Goal: Transaction & Acquisition: Purchase product/service

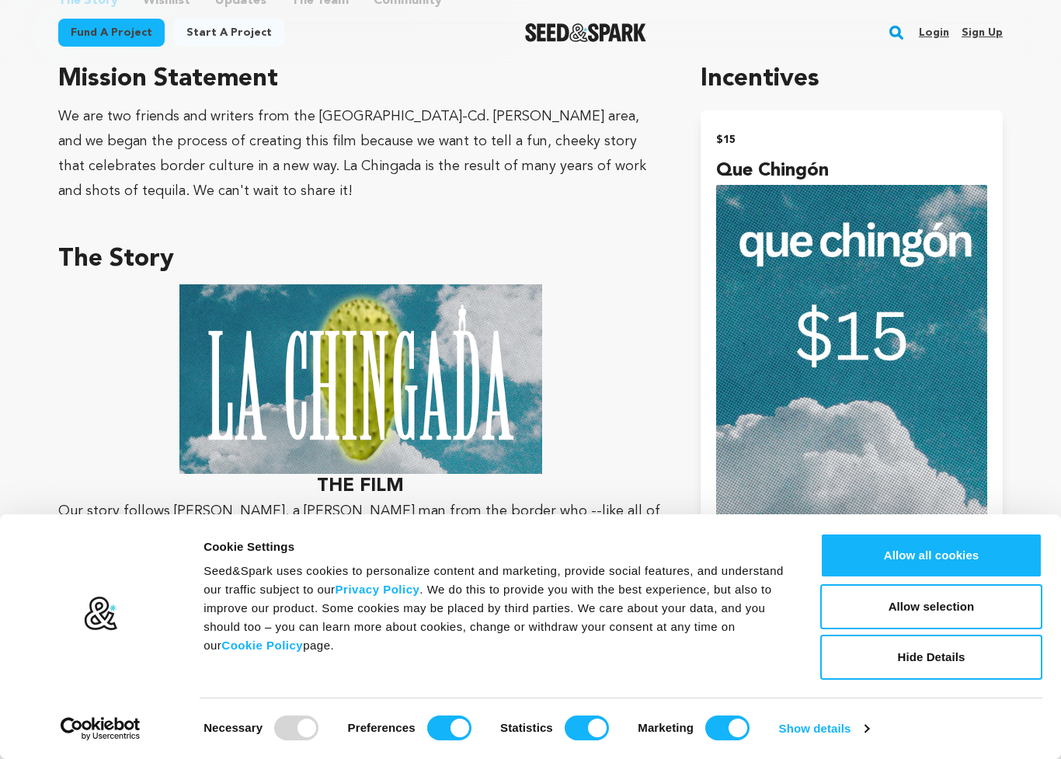
scroll to position [967, 0]
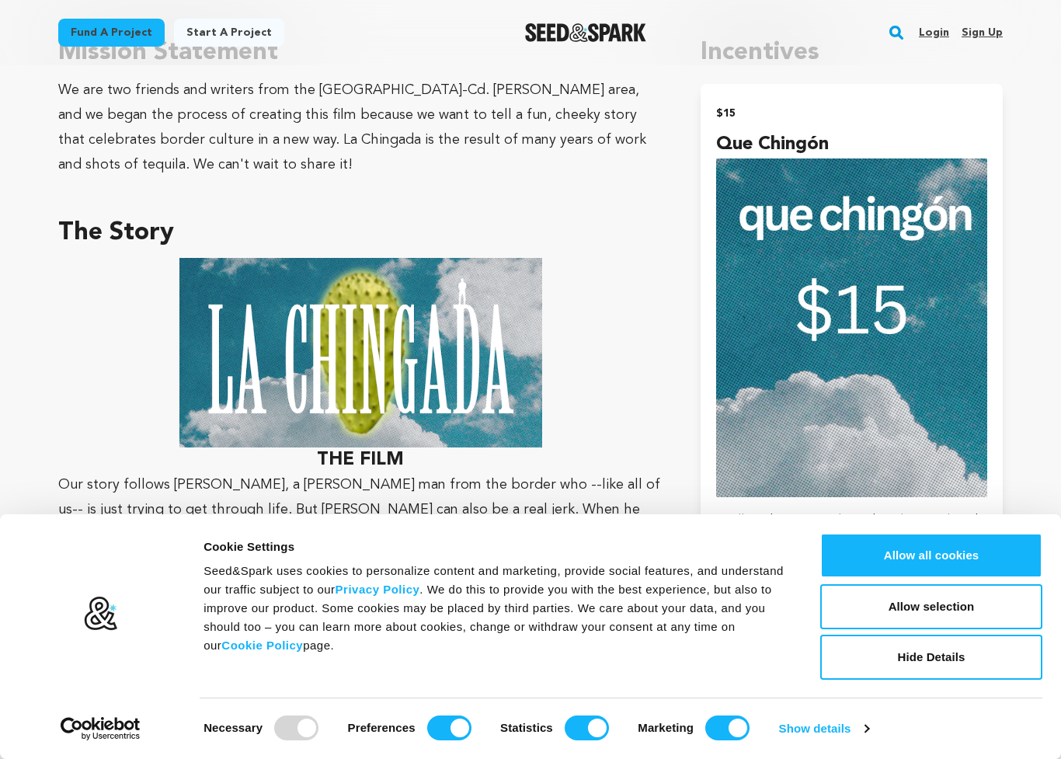
click at [968, 564] on button "Allow all cookies" at bounding box center [931, 555] width 222 height 45
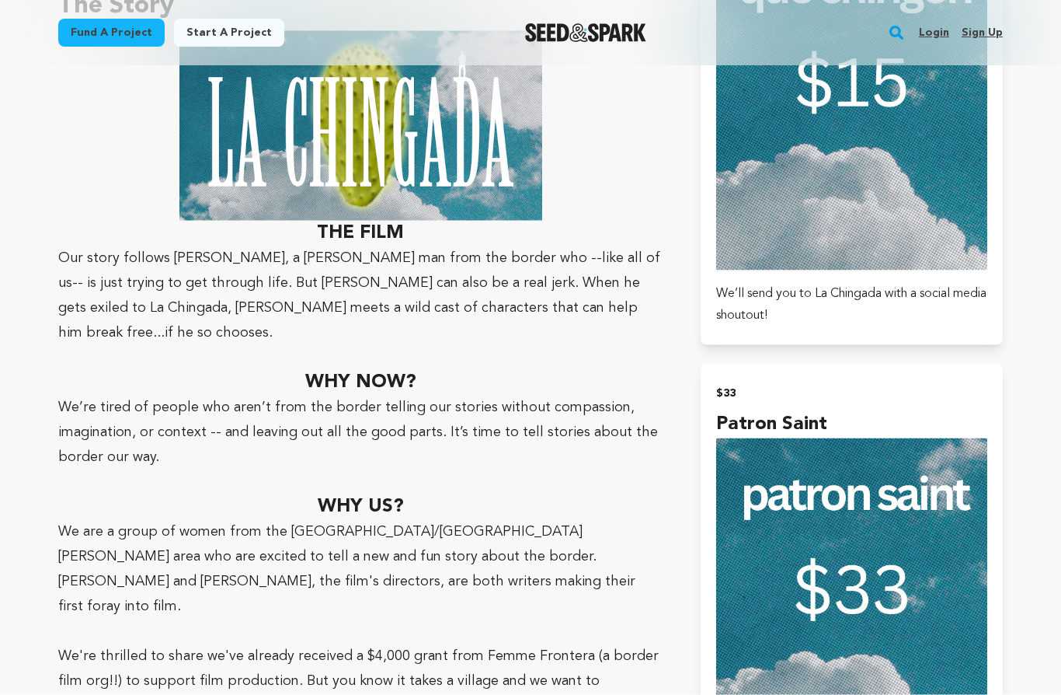
scroll to position [1194, 0]
click at [797, 456] on img "submit" at bounding box center [851, 607] width 271 height 340
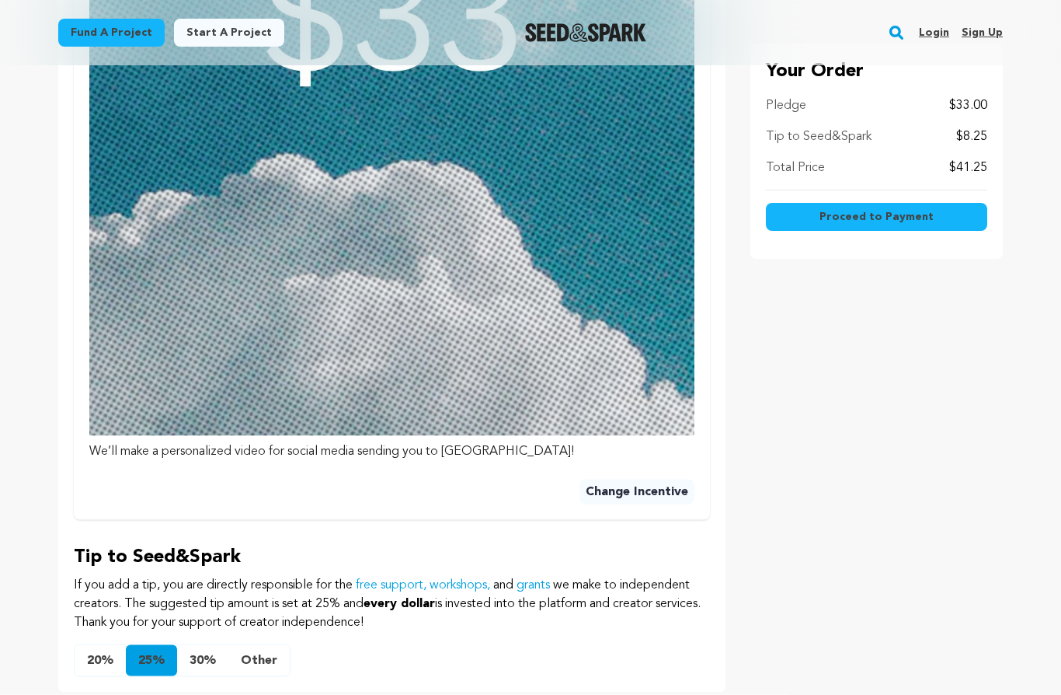
scroll to position [921, 0]
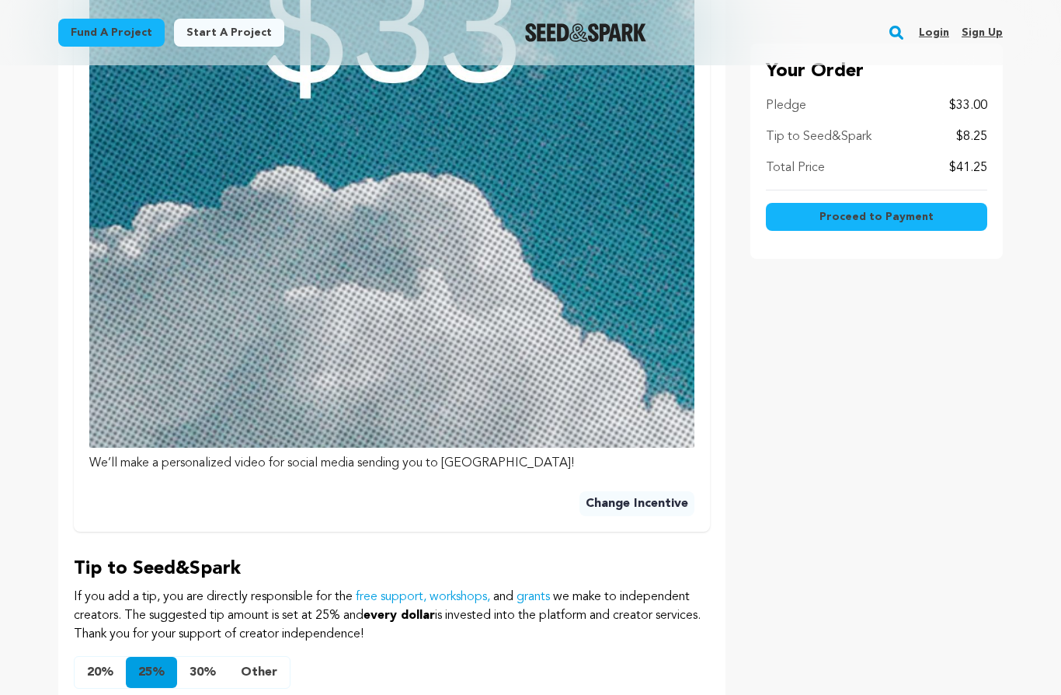
click at [933, 213] on button "Proceed to Payment" at bounding box center [876, 217] width 221 height 28
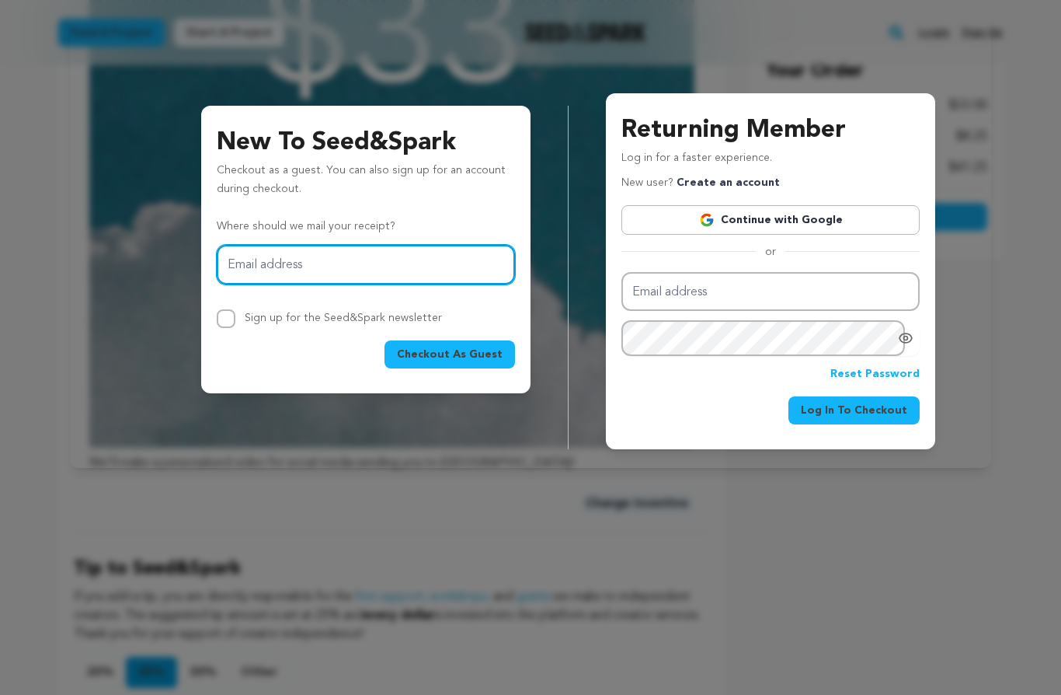
click at [385, 249] on input "Email address" at bounding box center [366, 265] width 298 height 40
type input "dcdayoub@gmail.com"
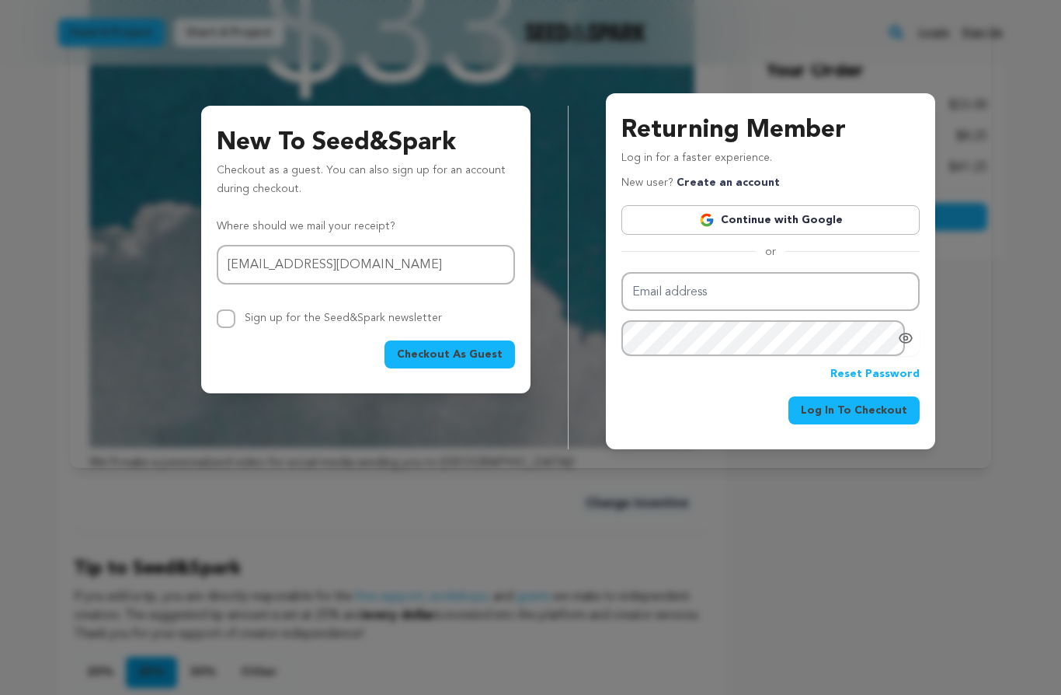
click at [452, 342] on button "Checkout As Guest" at bounding box center [450, 354] width 131 height 28
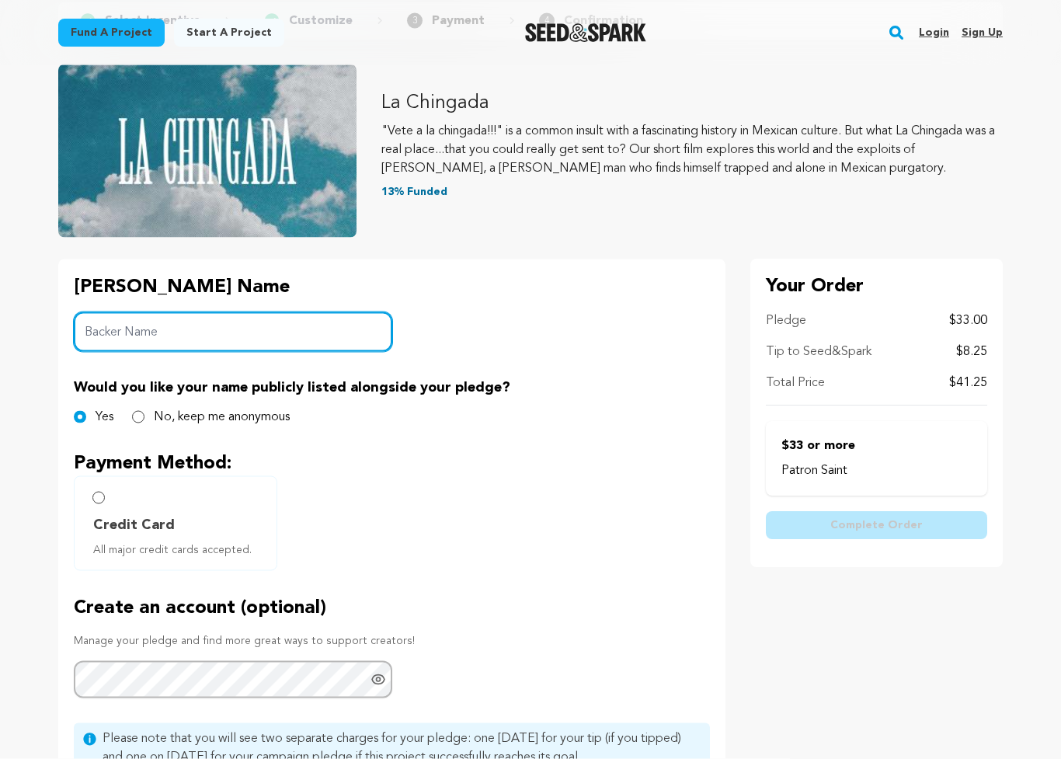
click at [285, 340] on input "Backer Name" at bounding box center [233, 332] width 319 height 40
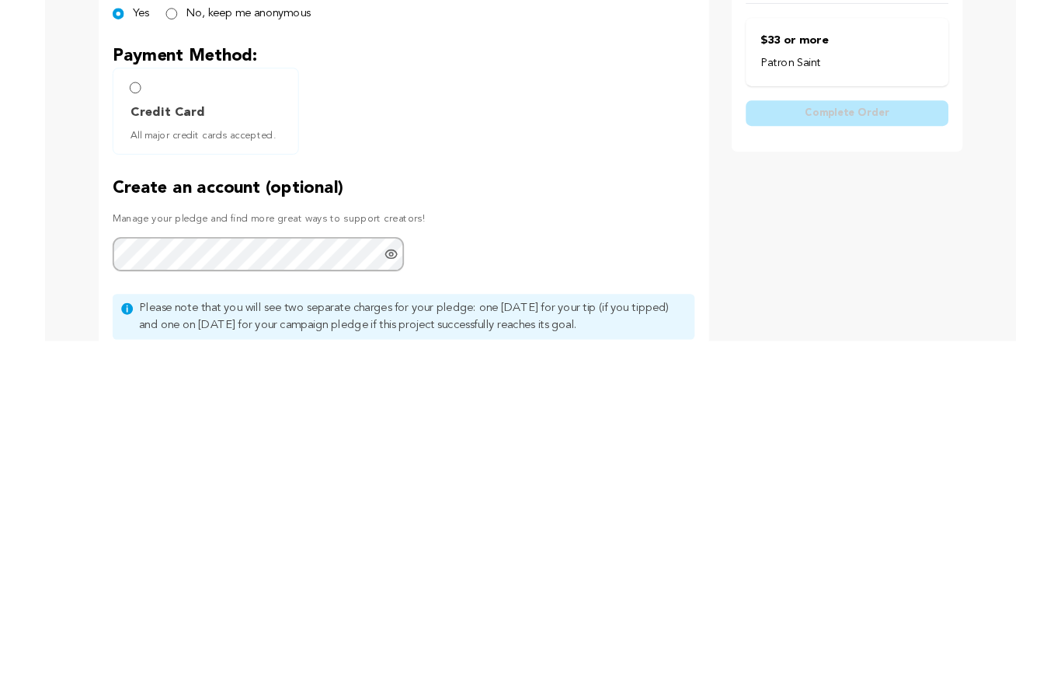
scroll to position [160, 0]
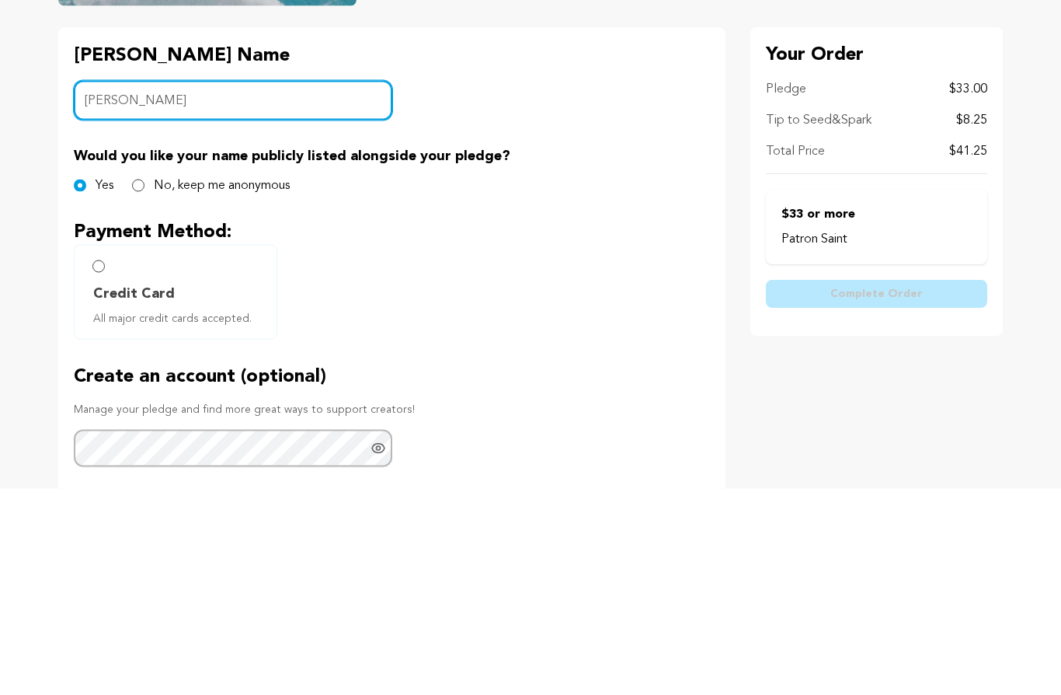
type input "[PERSON_NAME]"
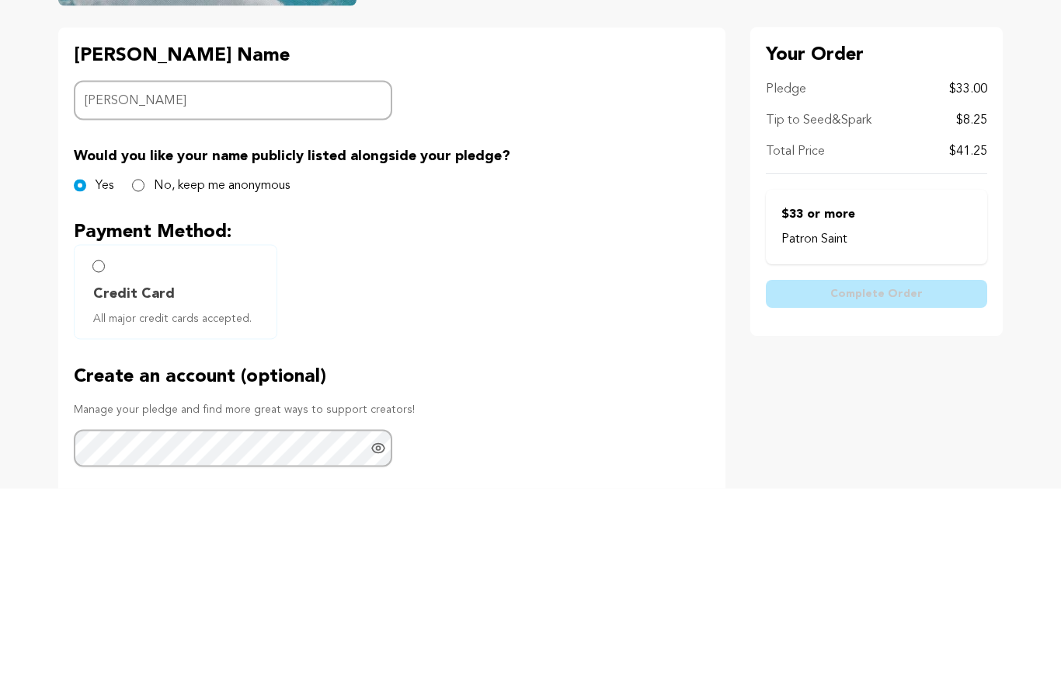
click at [101, 466] on input "Credit Card All major credit cards accepted." at bounding box center [98, 472] width 12 height 12
radio input "false"
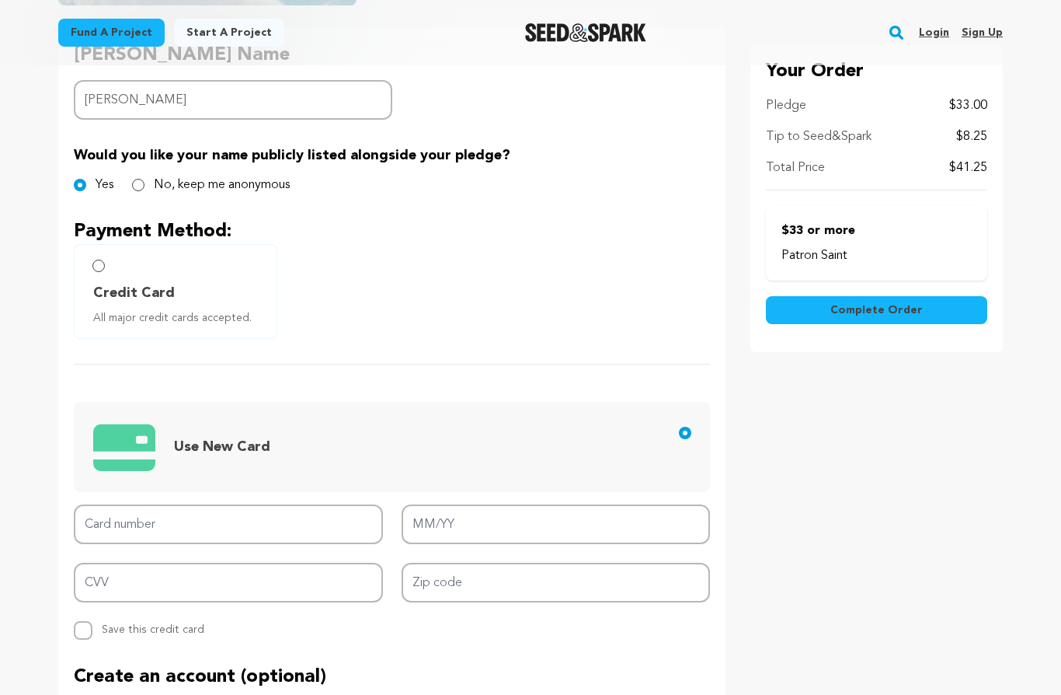
click at [109, 256] on label "Credit Card All major credit cards accepted." at bounding box center [176, 291] width 204 height 95
click at [111, 267] on label "Credit Card All major credit cards accepted." at bounding box center [176, 291] width 204 height 95
click at [98, 274] on label "Credit Card All major credit cards accepted." at bounding box center [176, 291] width 204 height 95
click at [103, 264] on input "Credit Card All major credit cards accepted." at bounding box center [98, 266] width 12 height 12
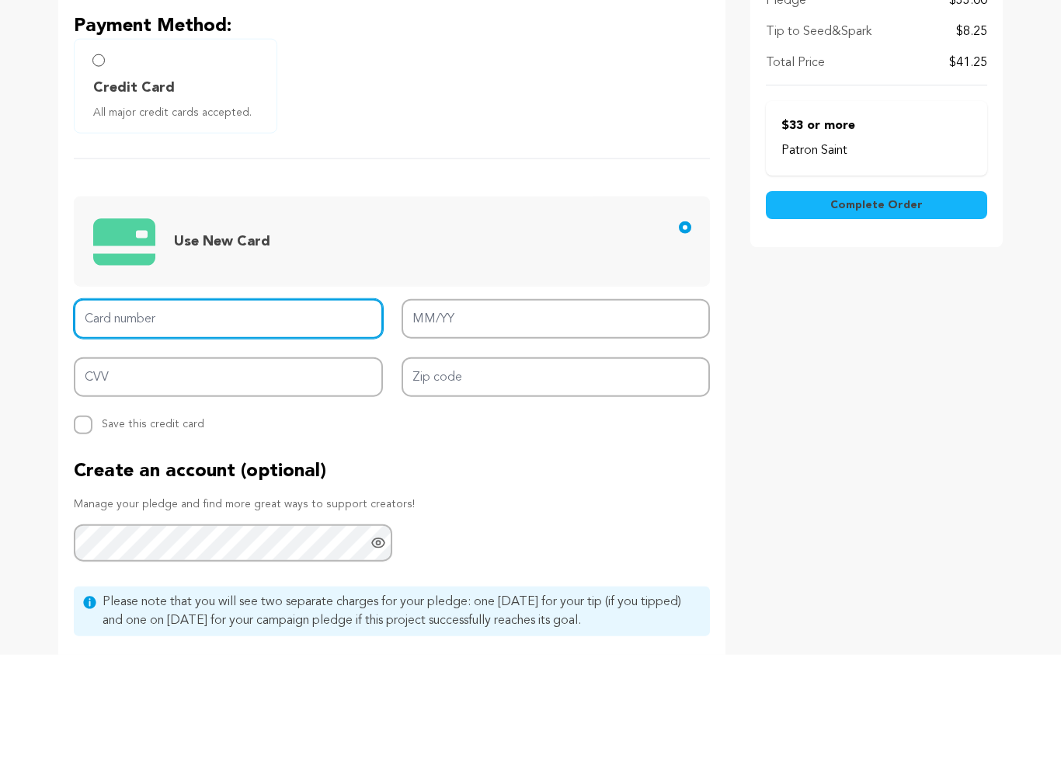
click at [227, 434] on input "Card number" at bounding box center [228, 423] width 309 height 40
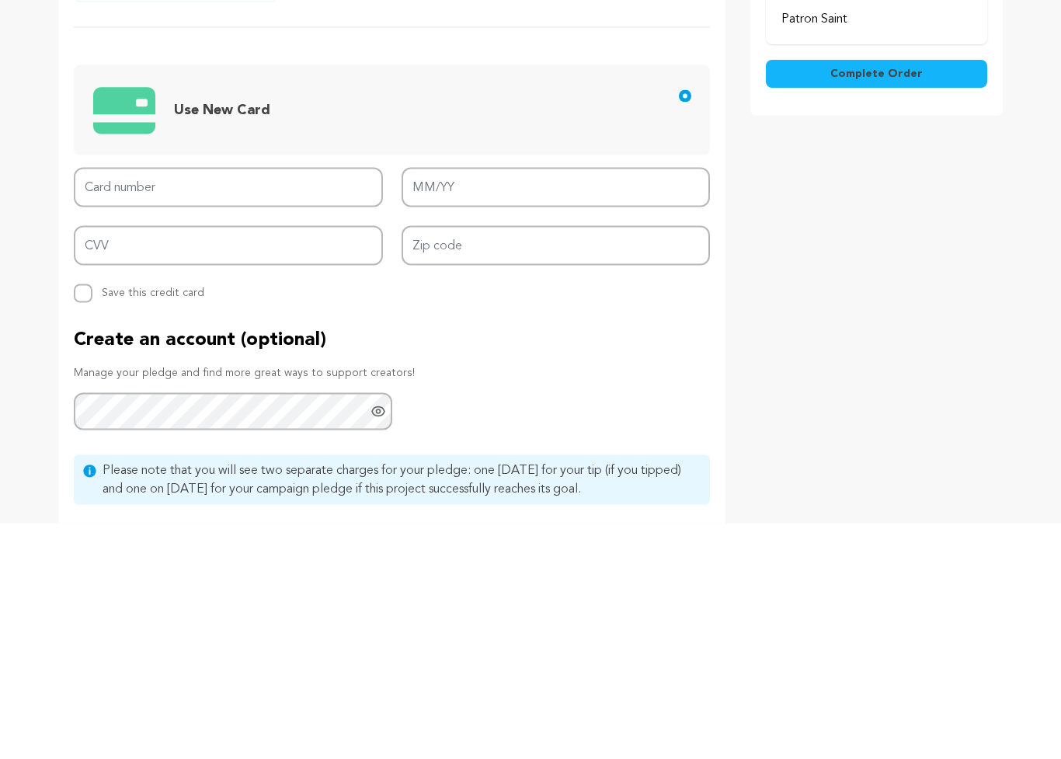
scroll to position [704, 0]
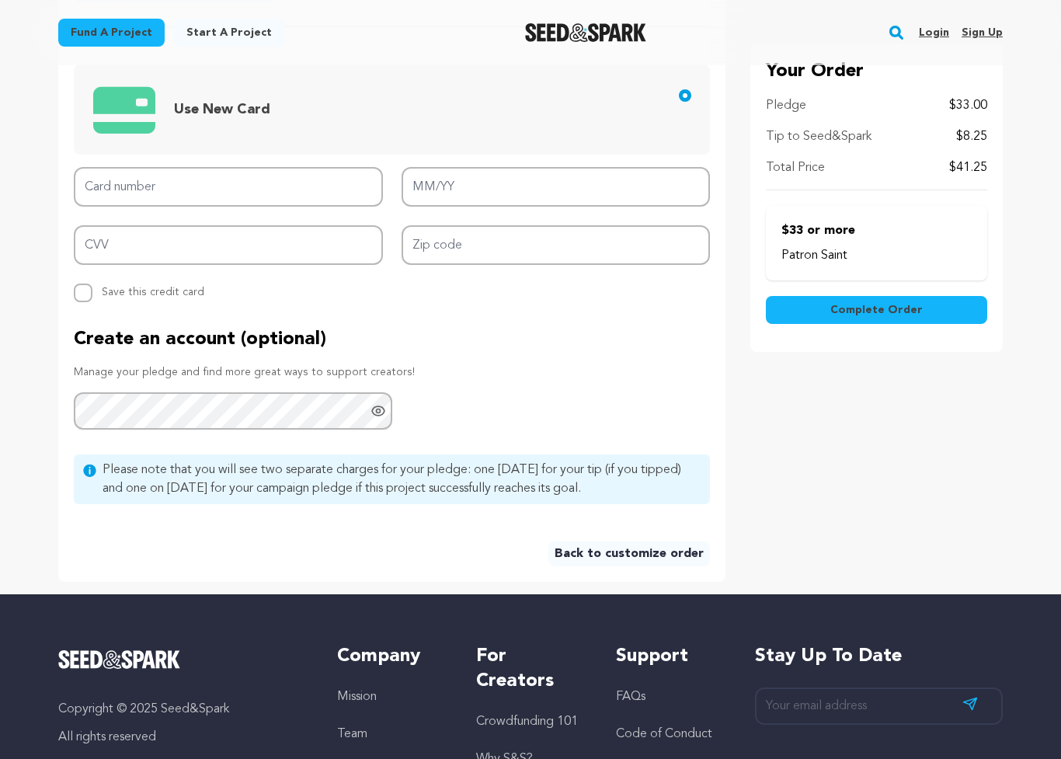
type input "06/2027"
type input "4744721027409436"
type input "959"
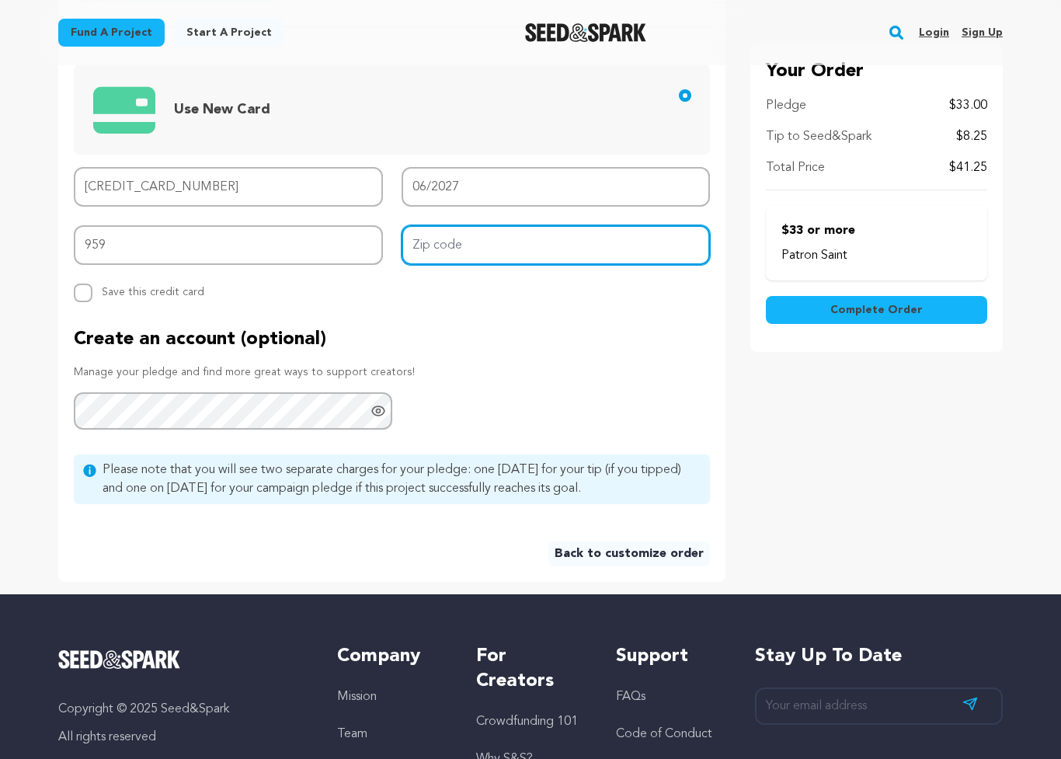
click at [525, 246] on input "Zip code" at bounding box center [556, 245] width 309 height 40
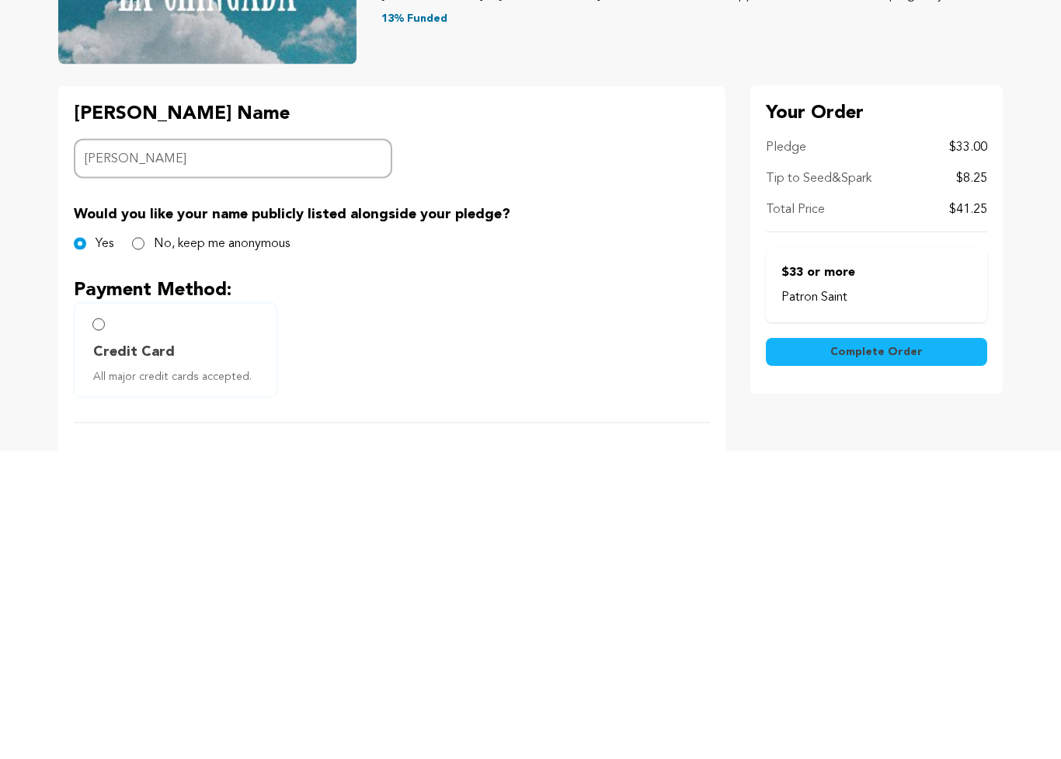
scroll to position [5, 0]
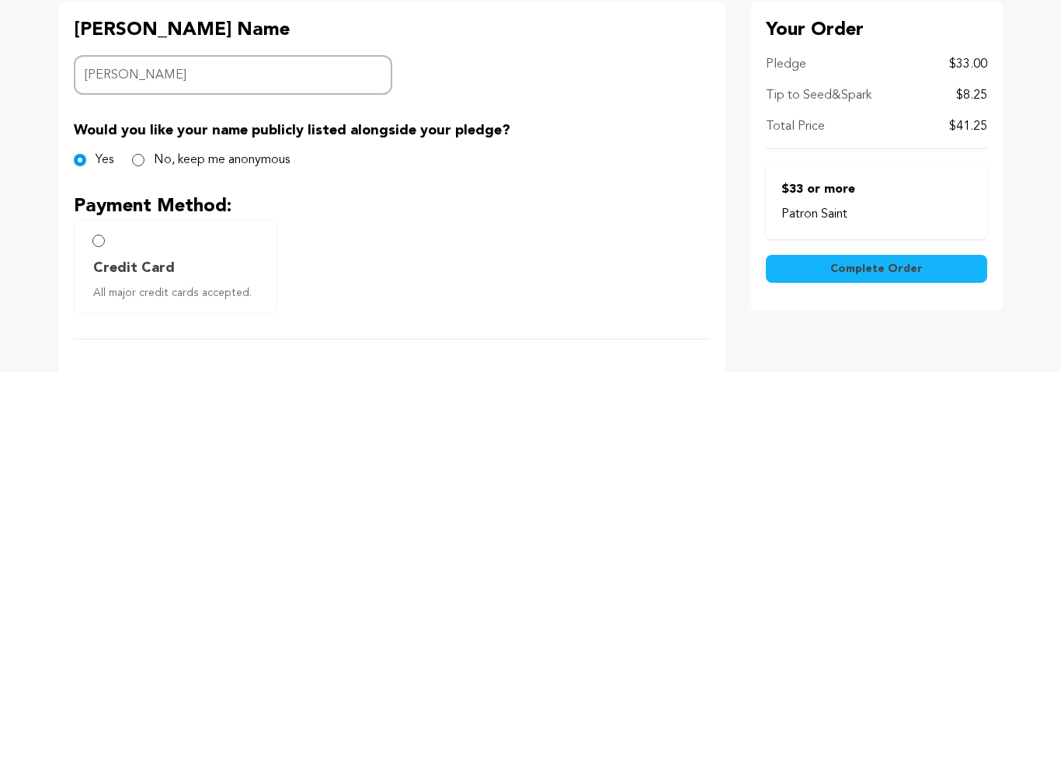
type input "79902"
click at [888, 648] on span "Complete Order" at bounding box center [877, 656] width 92 height 16
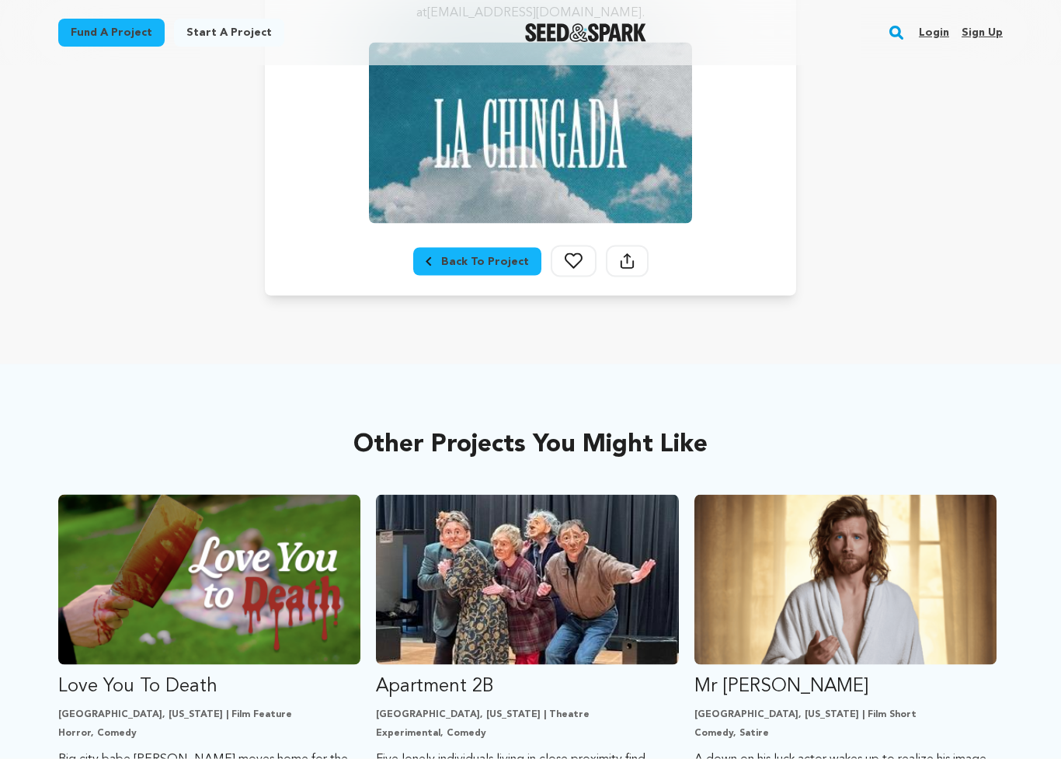
scroll to position [446, 0]
click at [479, 266] on div "Back To Project" at bounding box center [477, 261] width 103 height 16
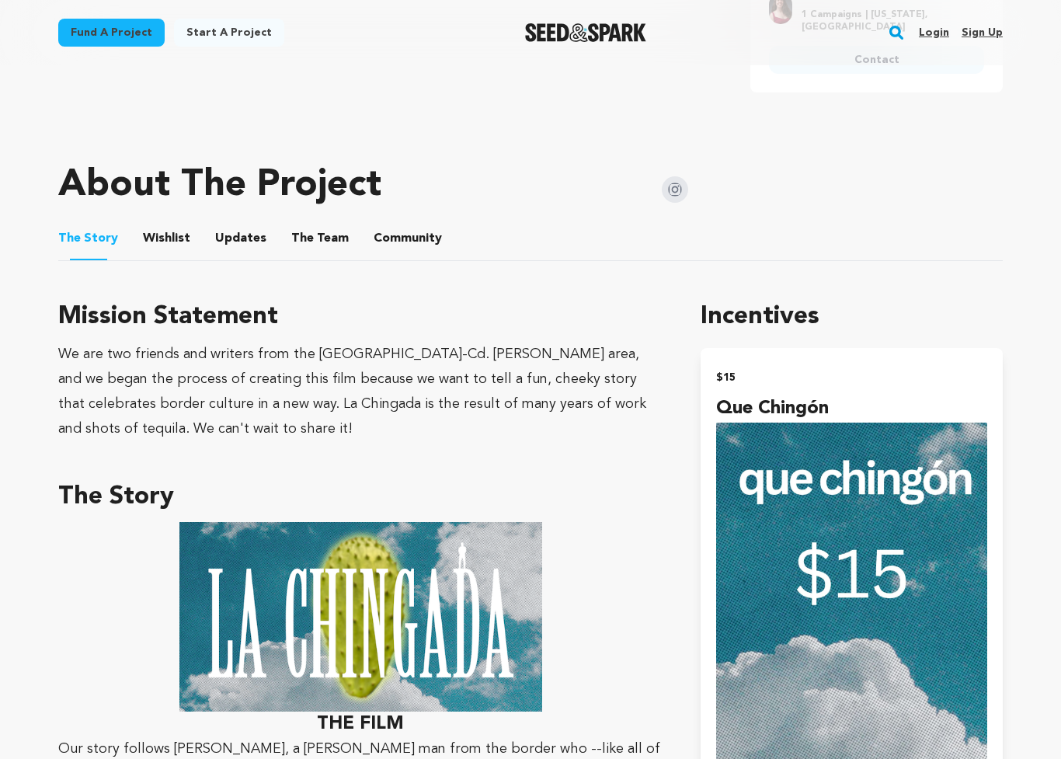
scroll to position [709, 0]
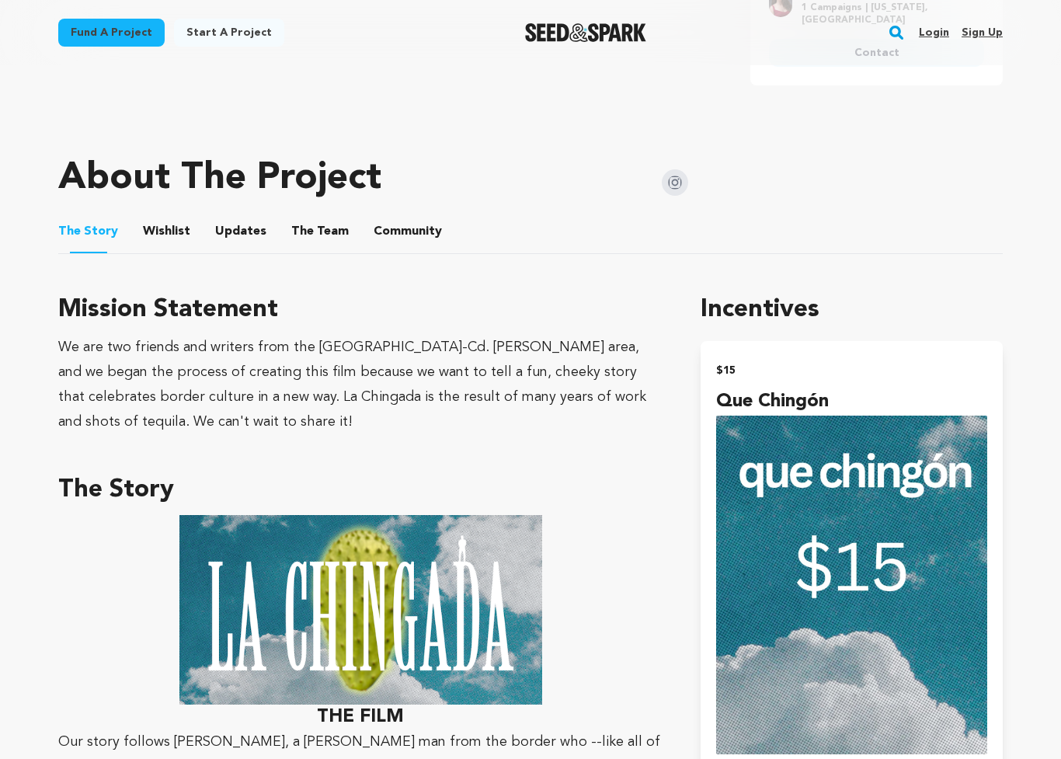
click at [397, 223] on button "Community" at bounding box center [407, 234] width 37 height 37
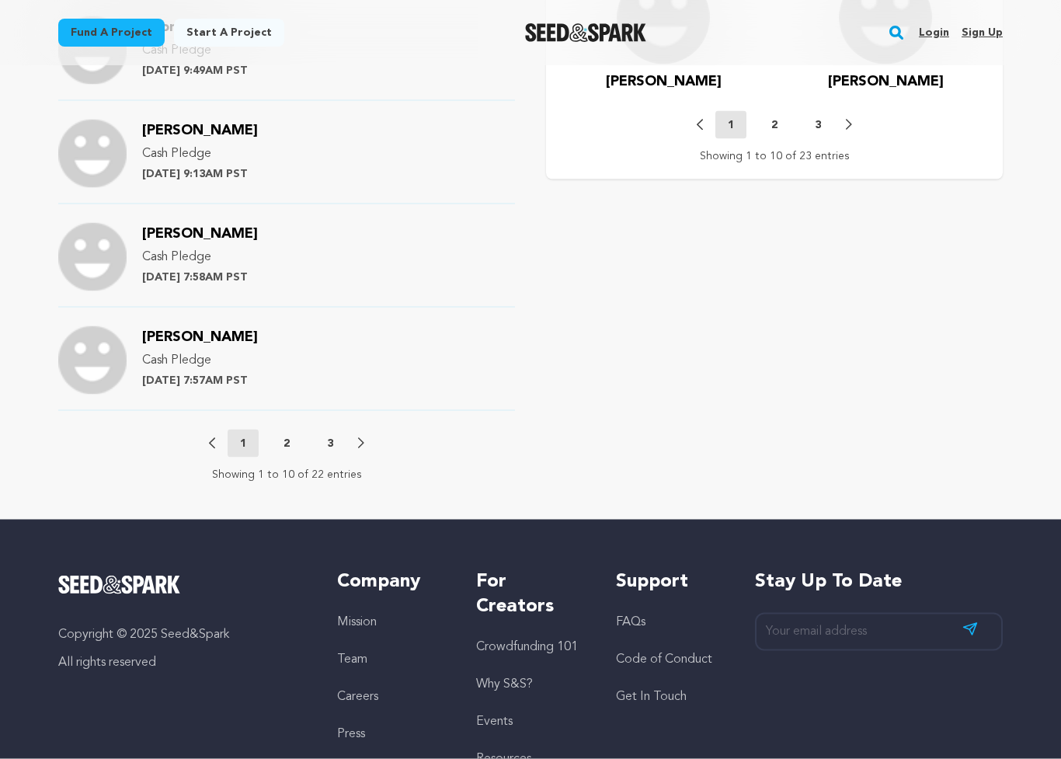
scroll to position [1620, 0]
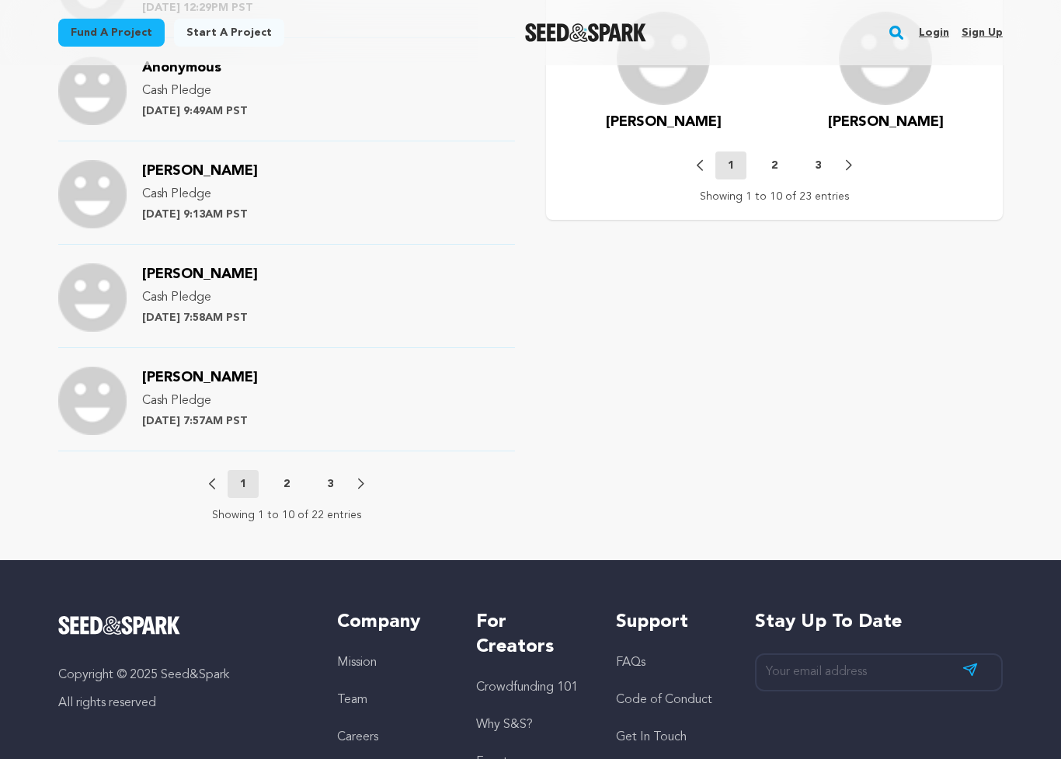
click at [288, 476] on p "2" at bounding box center [287, 484] width 6 height 16
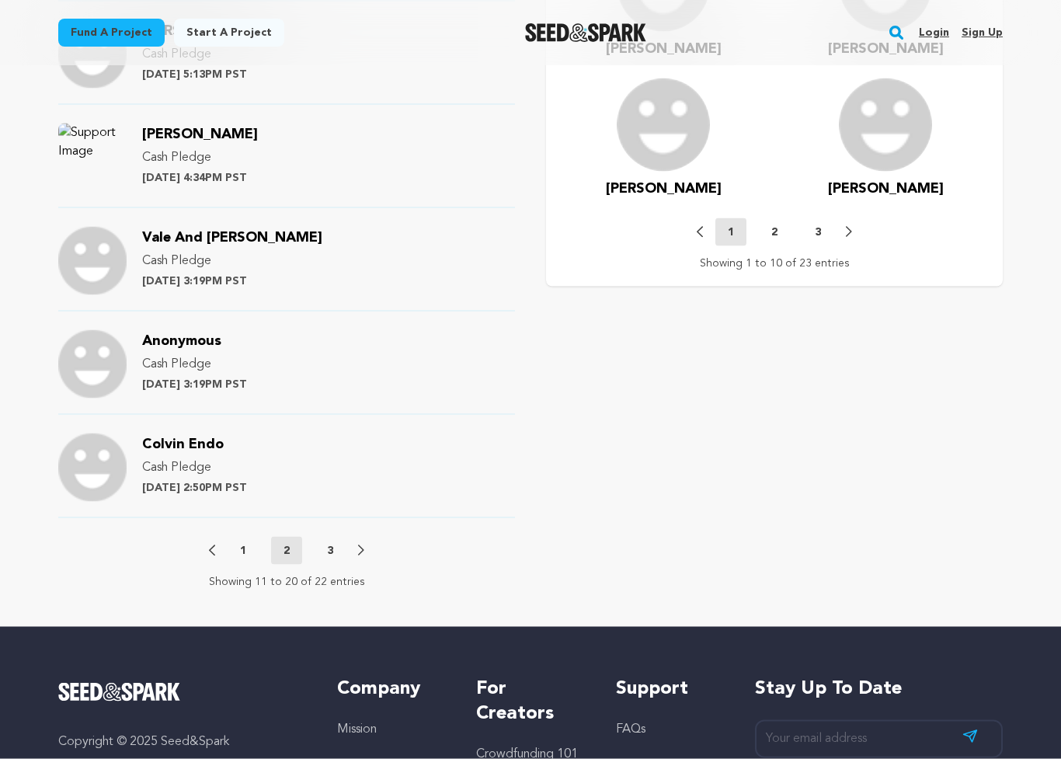
click at [333, 543] on p "3" at bounding box center [330, 551] width 6 height 16
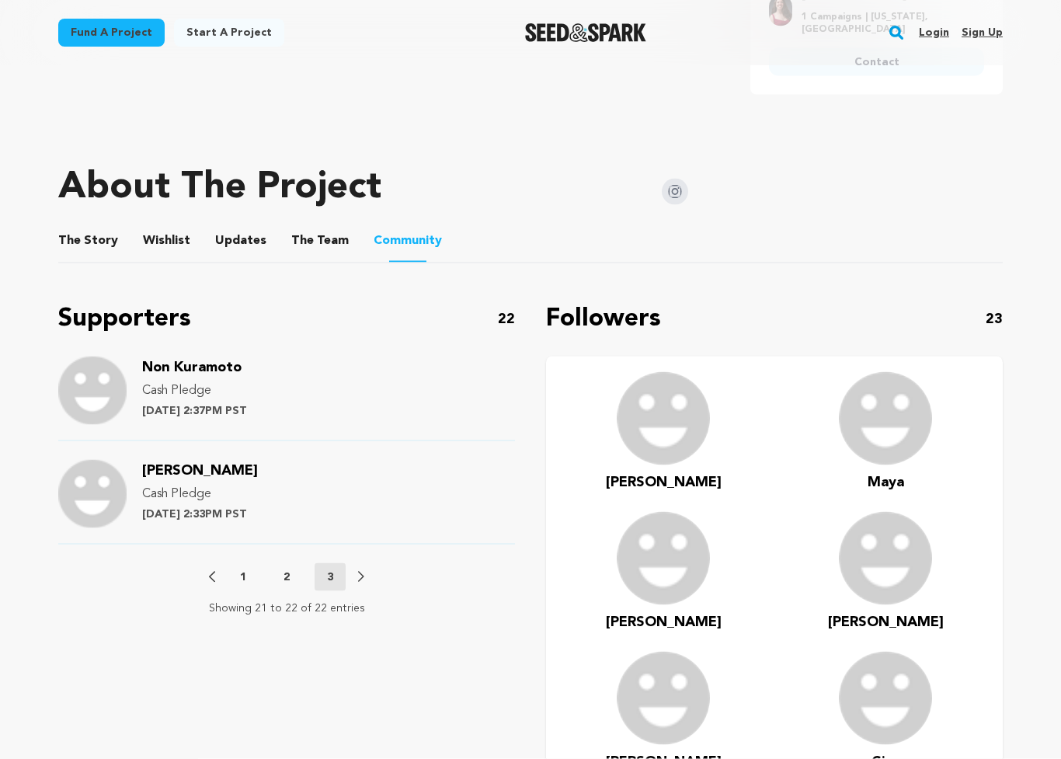
scroll to position [701, 0]
click at [246, 569] on p "1" at bounding box center [243, 577] width 6 height 16
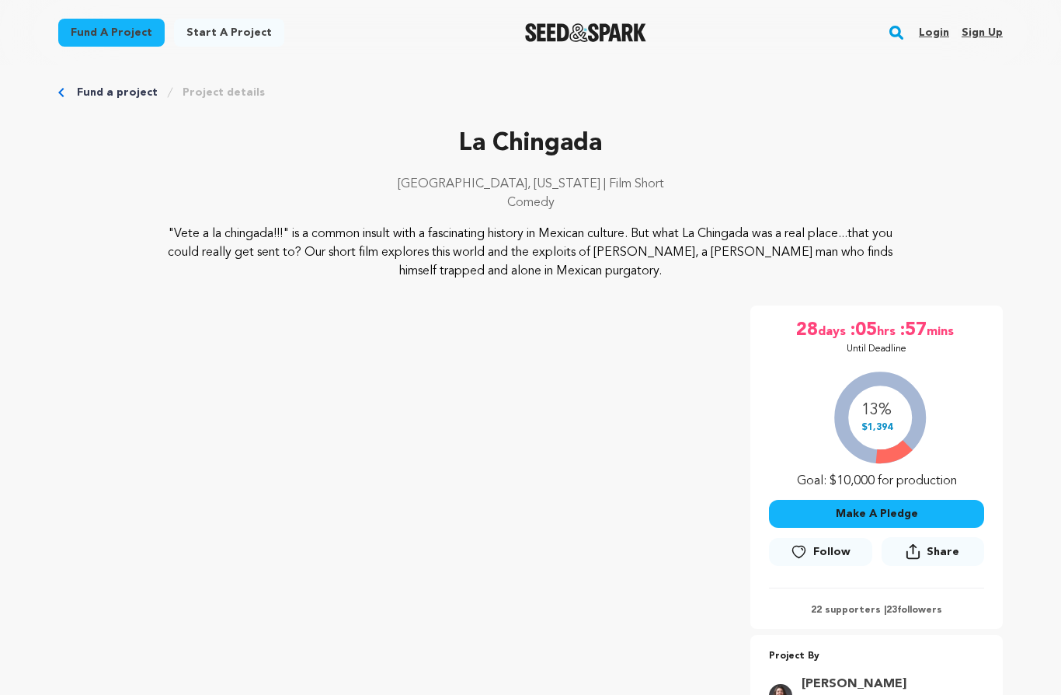
scroll to position [0, 0]
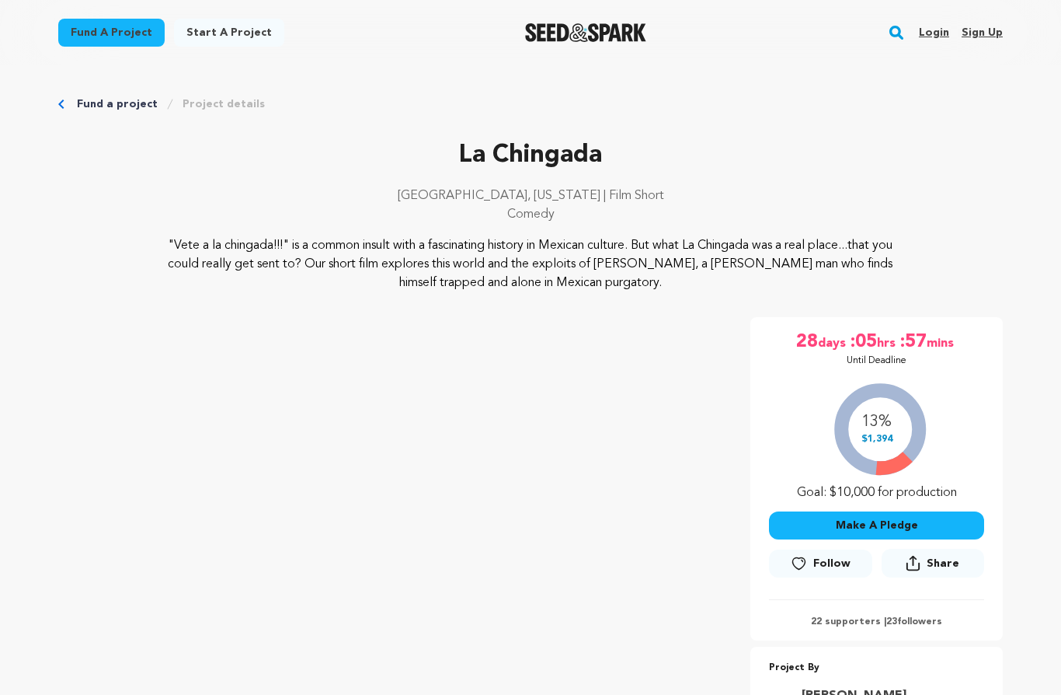
click at [119, 103] on link "Fund a project" at bounding box center [117, 104] width 81 height 16
